Goal: Transaction & Acquisition: Purchase product/service

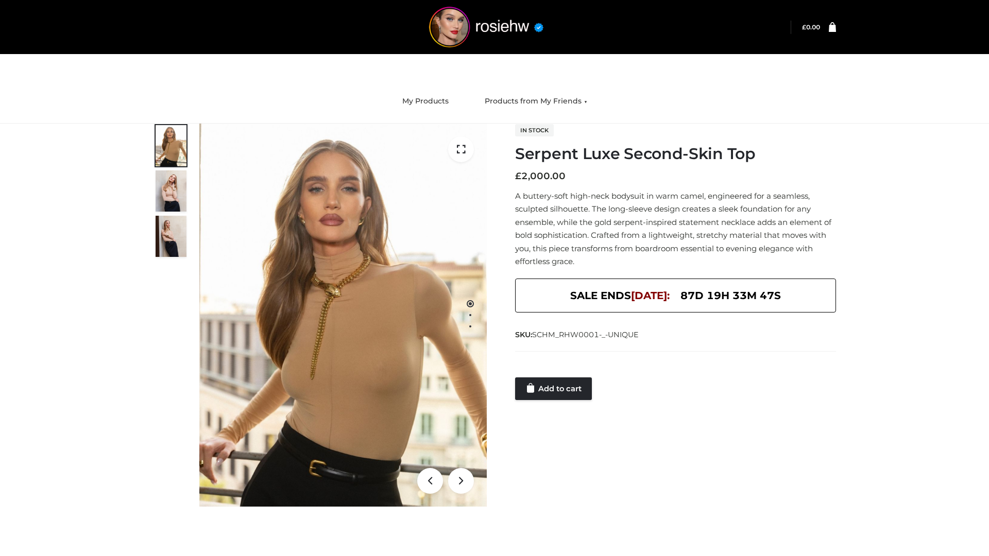
click at [554, 389] on link "Add to cart" at bounding box center [553, 389] width 77 height 23
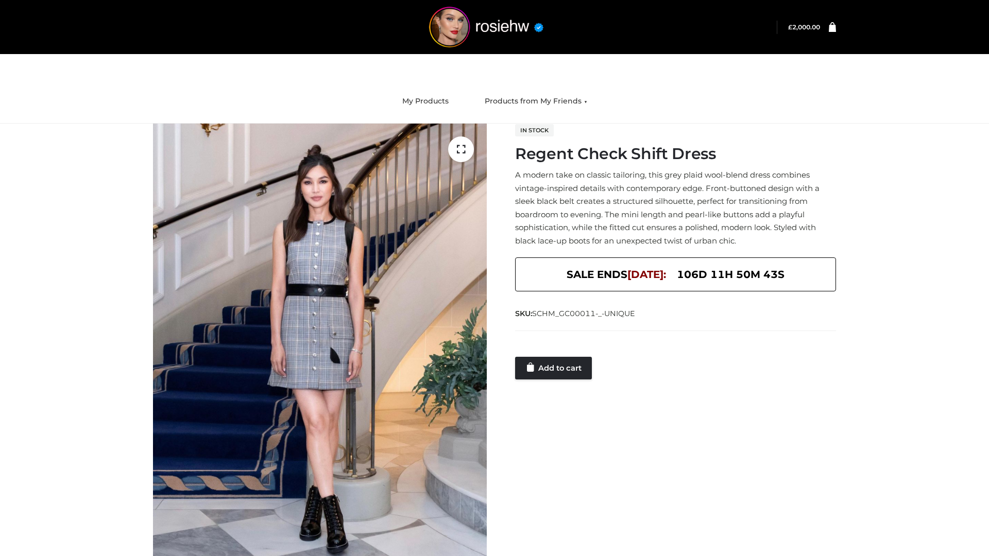
click at [554, 368] on link "Add to cart" at bounding box center [553, 368] width 77 height 23
